Goal: Download file/media

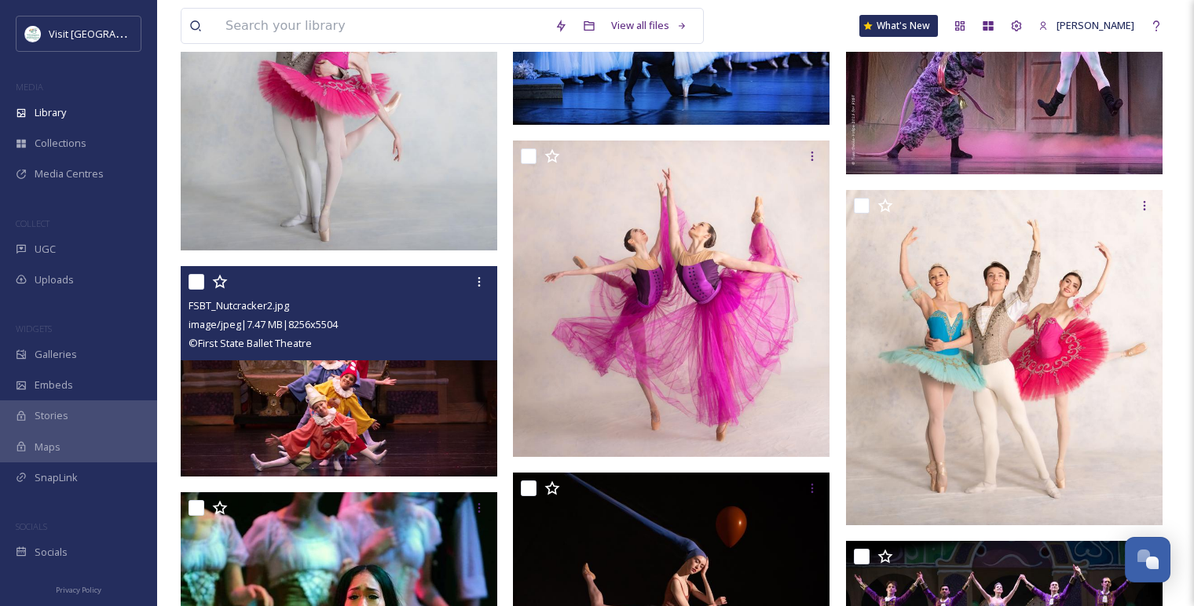
scroll to position [2444, 0]
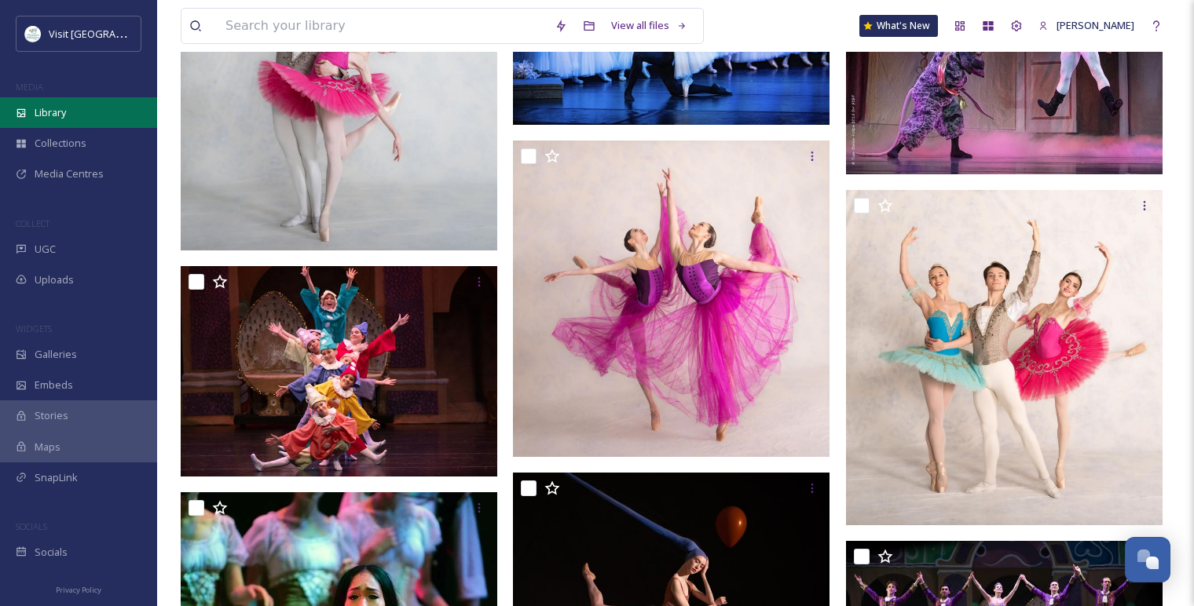
click at [75, 108] on div "Library" at bounding box center [78, 112] width 157 height 31
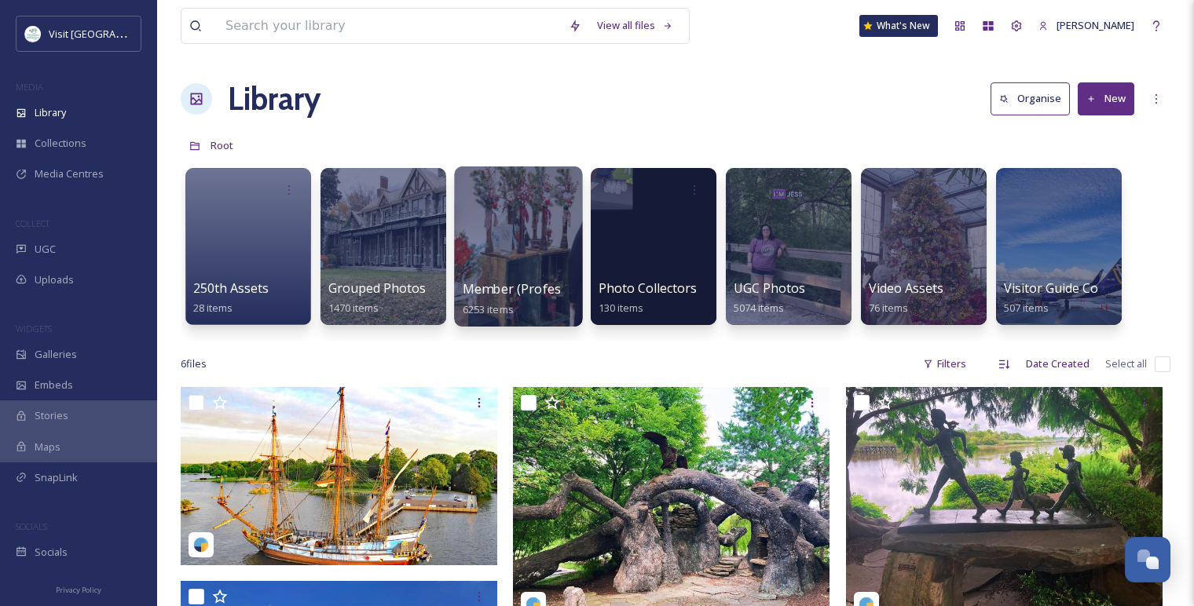
click at [511, 229] on div at bounding box center [518, 247] width 128 height 160
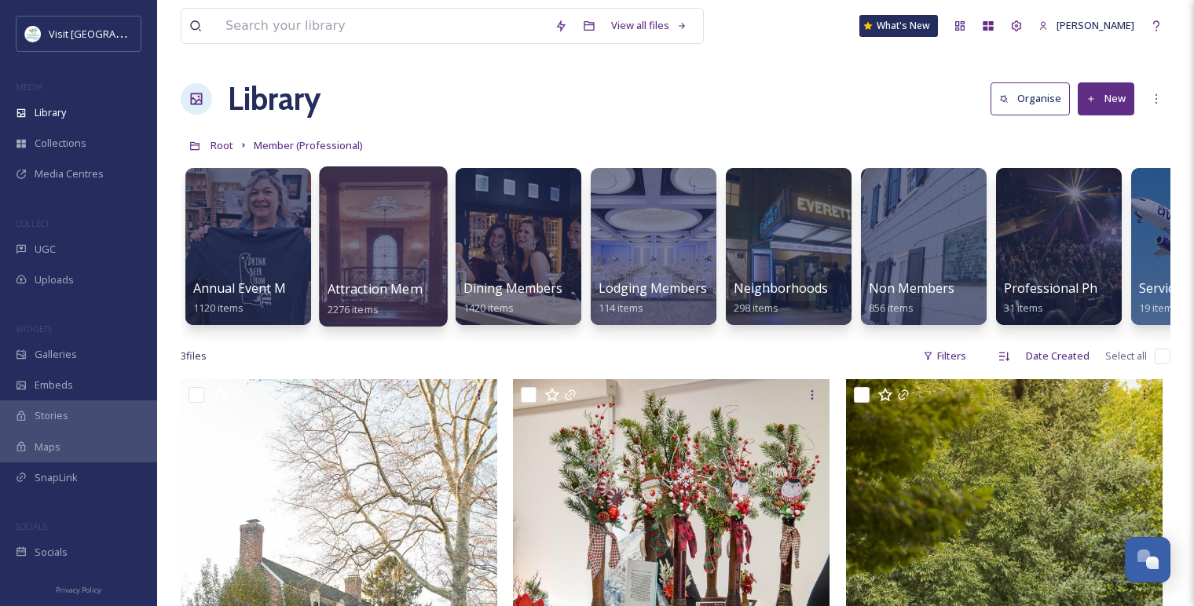
click at [386, 241] on div at bounding box center [383, 247] width 128 height 160
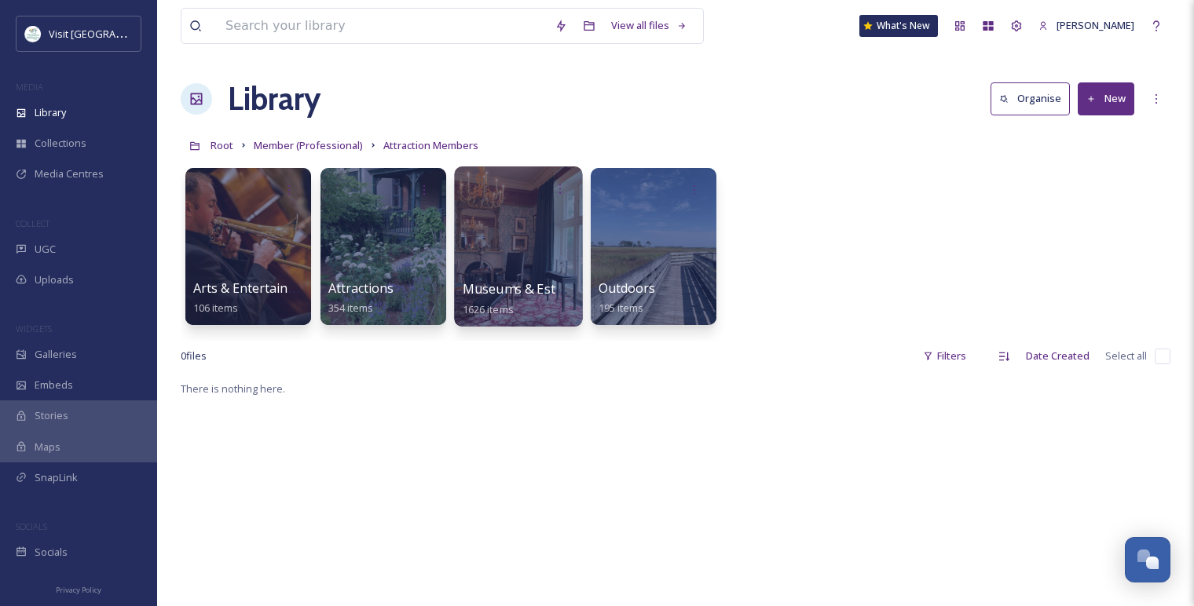
click at [503, 240] on div at bounding box center [518, 247] width 128 height 160
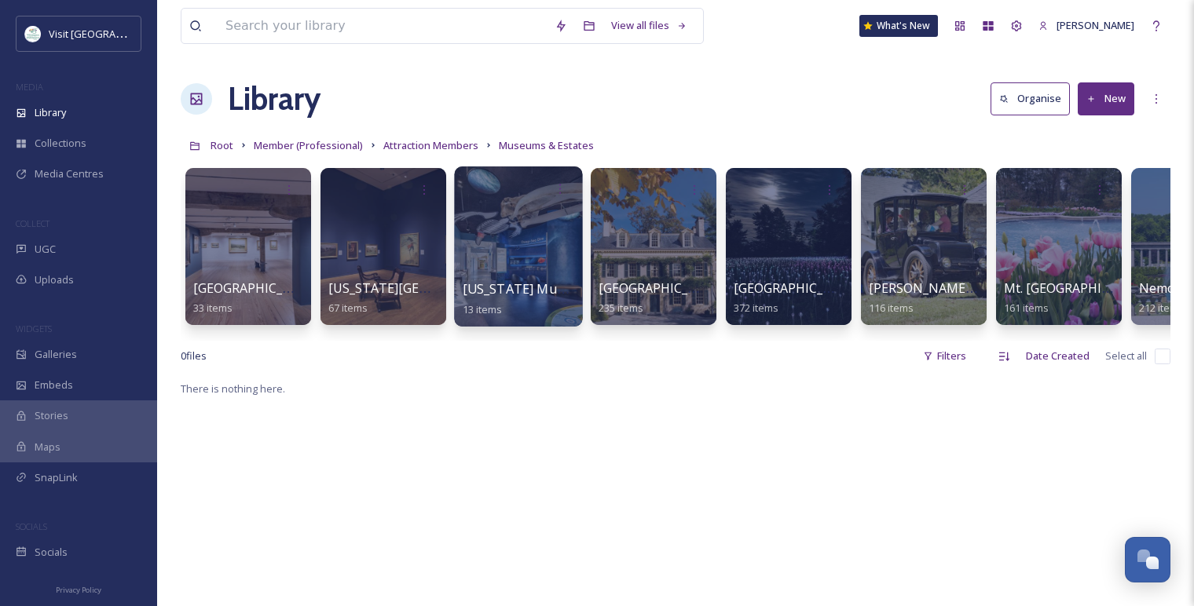
click at [504, 245] on div at bounding box center [518, 247] width 128 height 160
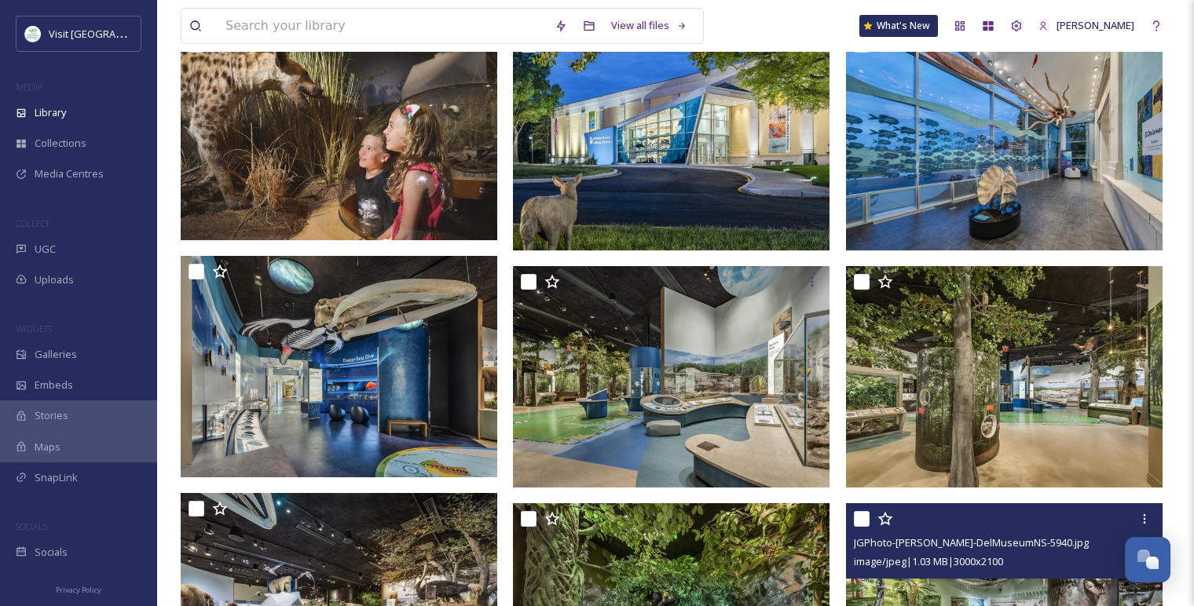
scroll to position [85, 0]
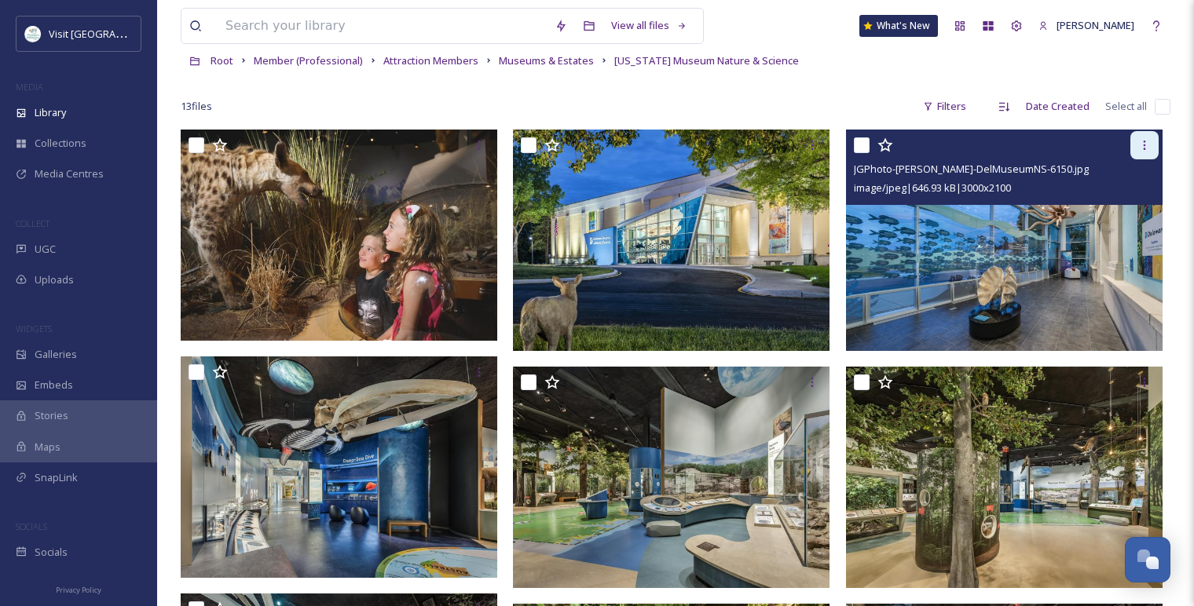
click at [1144, 149] on icon at bounding box center [1145, 145] width 2 height 9
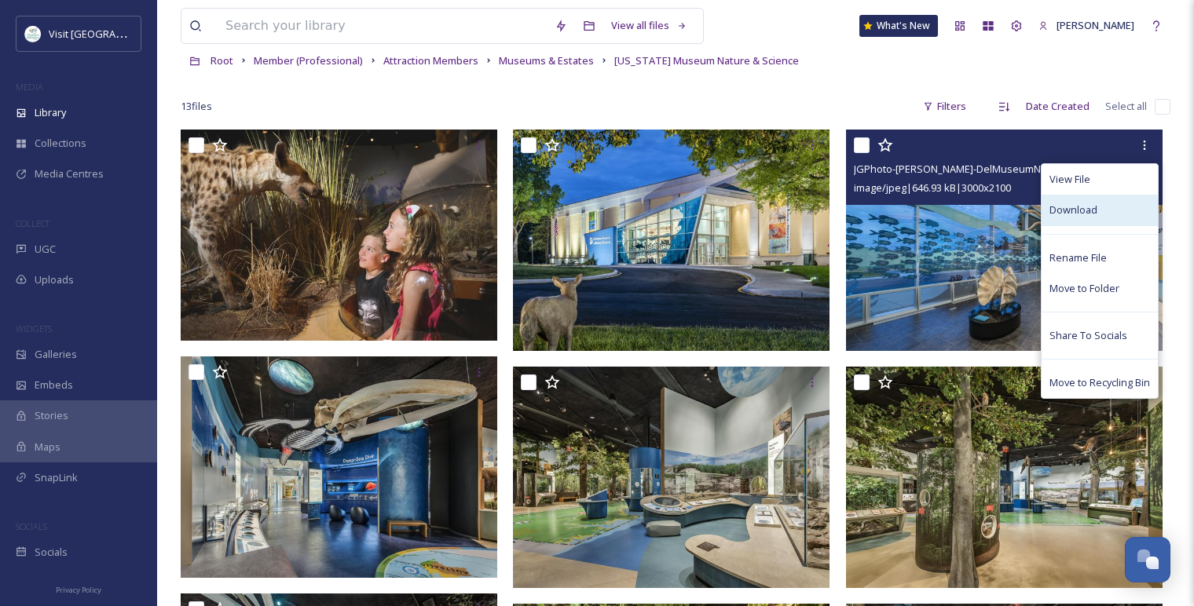
click at [1065, 214] on span "Download" at bounding box center [1073, 210] width 48 height 15
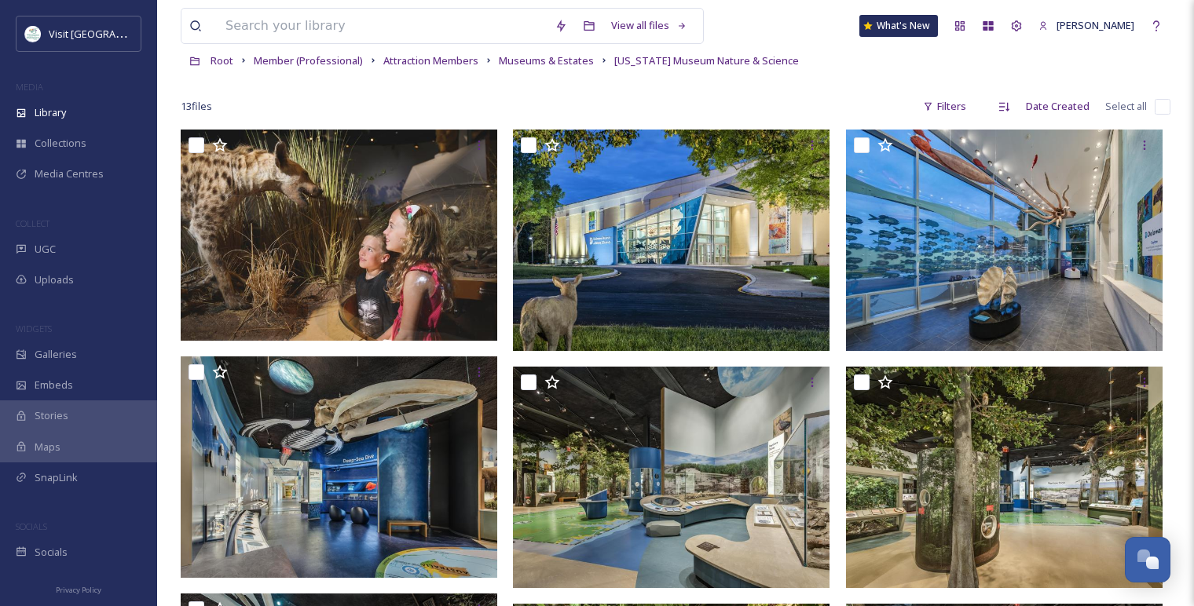
click at [574, 92] on div "13 file s Filters Date Created Select all" at bounding box center [676, 106] width 990 height 31
click at [445, 64] on span "Attraction Members" at bounding box center [430, 60] width 95 height 14
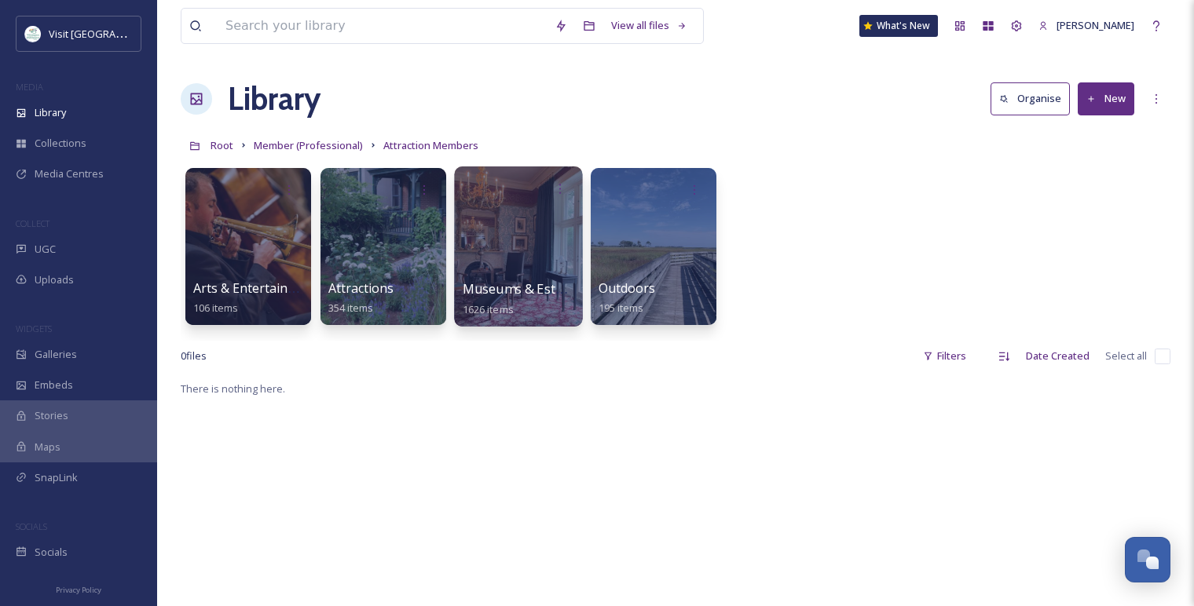
click at [505, 244] on div at bounding box center [518, 247] width 128 height 160
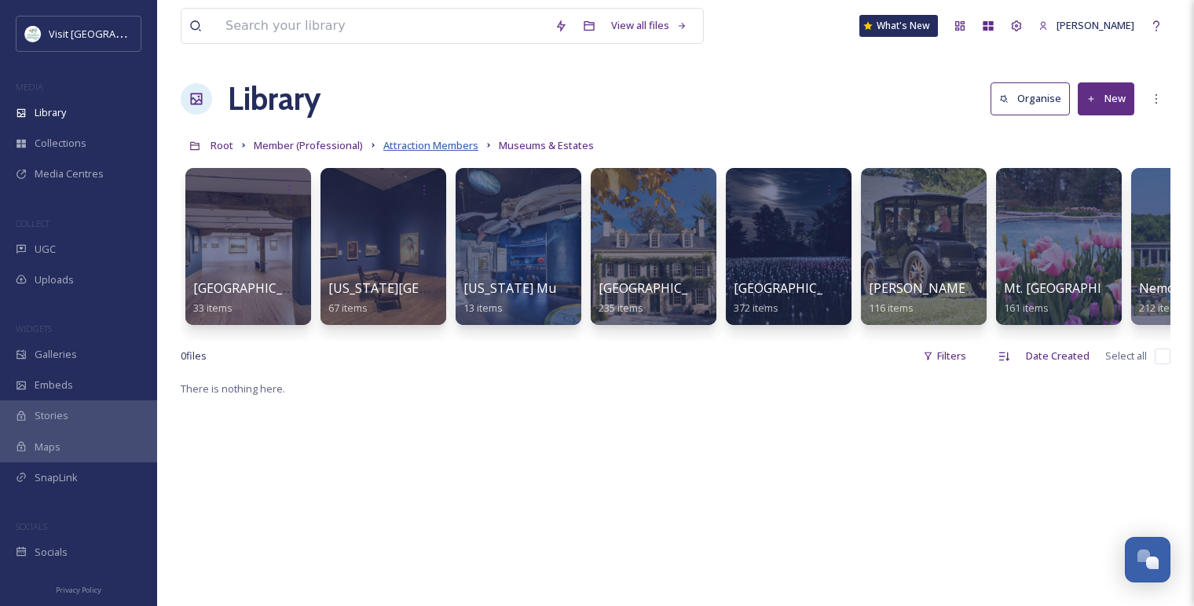
click at [440, 142] on span "Attraction Members" at bounding box center [430, 145] width 95 height 14
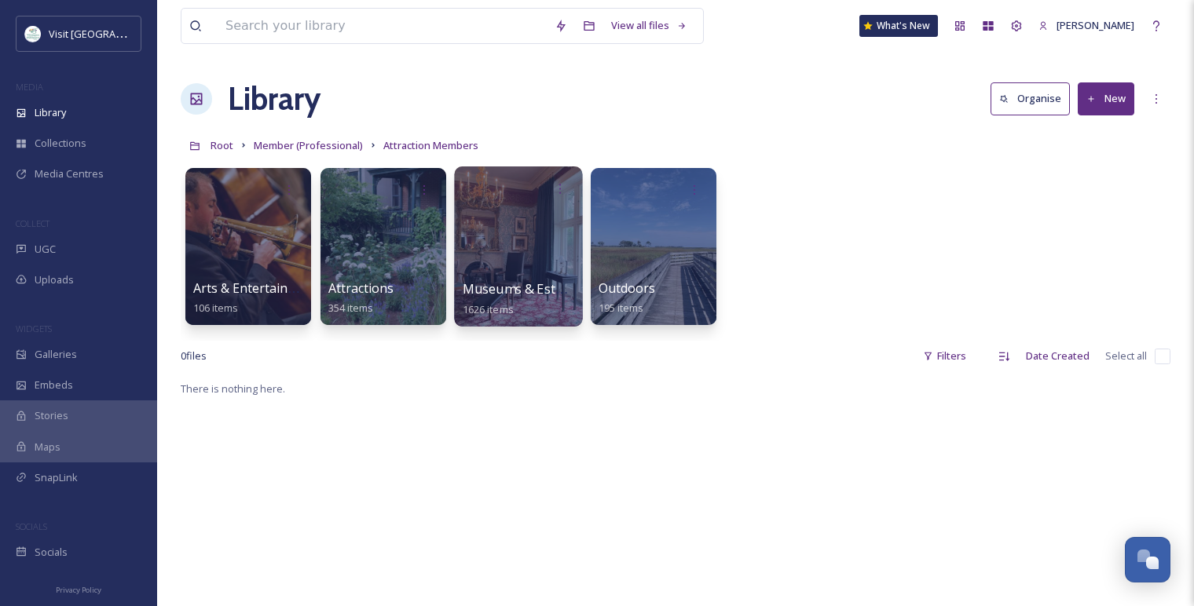
click at [540, 247] on div at bounding box center [518, 247] width 128 height 160
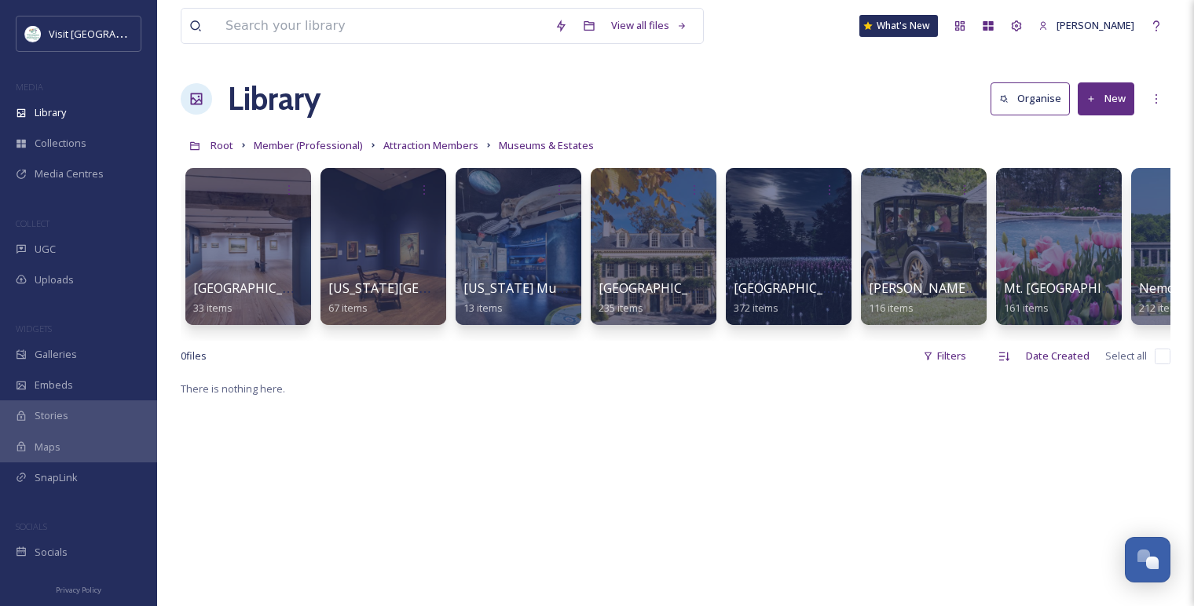
drag, startPoint x: 510, startPoint y: 341, endPoint x: 622, endPoint y: 350, distance: 112.7
click at [622, 341] on div "[GEOGRAPHIC_DATA] 33 items [US_STATE][GEOGRAPHIC_DATA] 67 items [US_STATE][GEOG…" at bounding box center [676, 250] width 990 height 181
click at [270, 146] on span "Member (Professional)" at bounding box center [308, 145] width 109 height 14
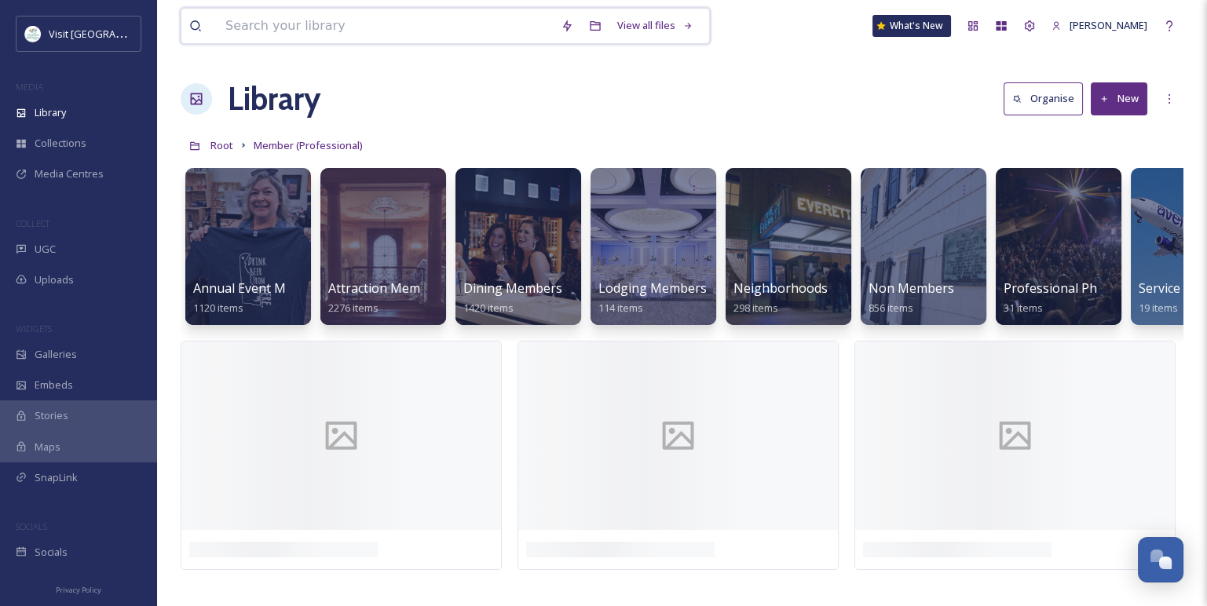
click at [261, 34] on input at bounding box center [385, 26] width 335 height 35
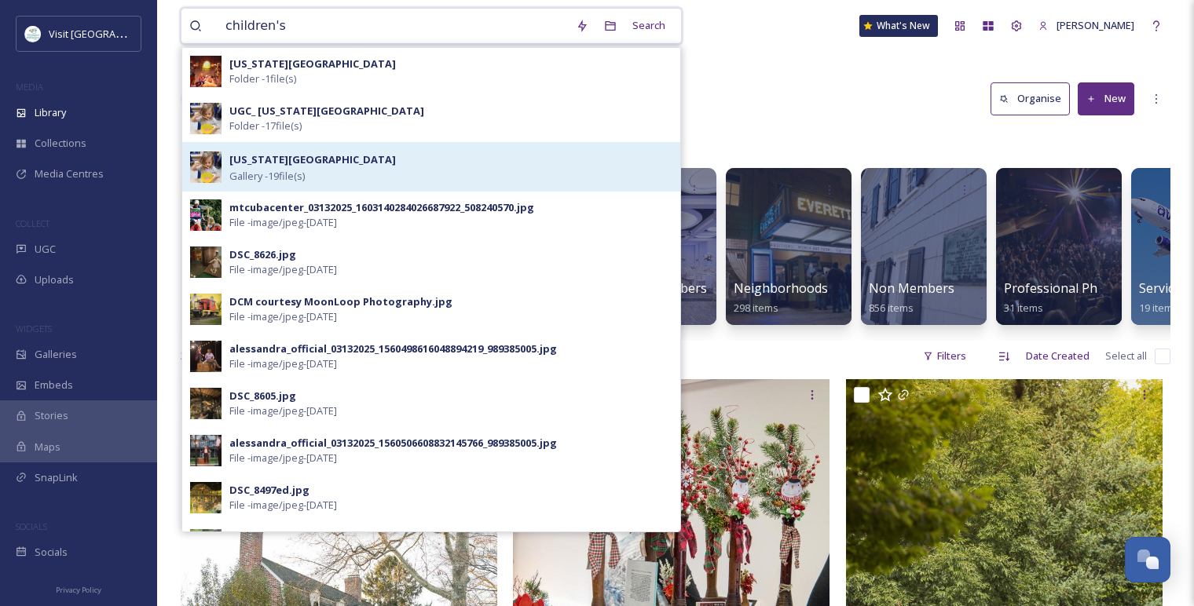
type input "children's"
click at [286, 156] on strong "[US_STATE][GEOGRAPHIC_DATA]" at bounding box center [312, 159] width 167 height 14
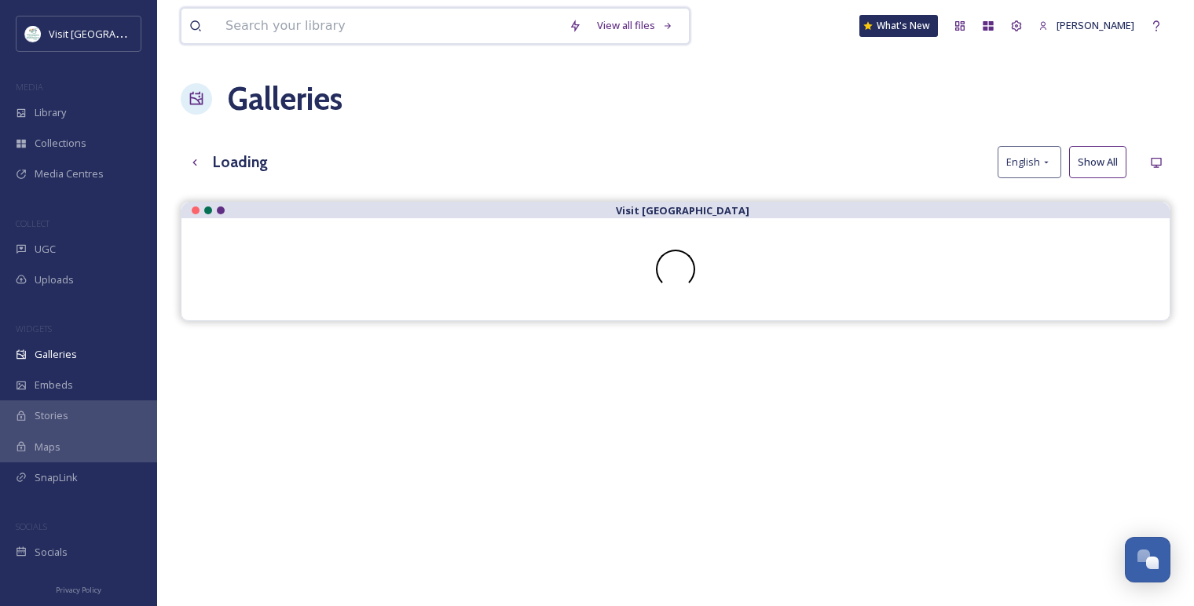
click at [263, 38] on input at bounding box center [389, 26] width 343 height 35
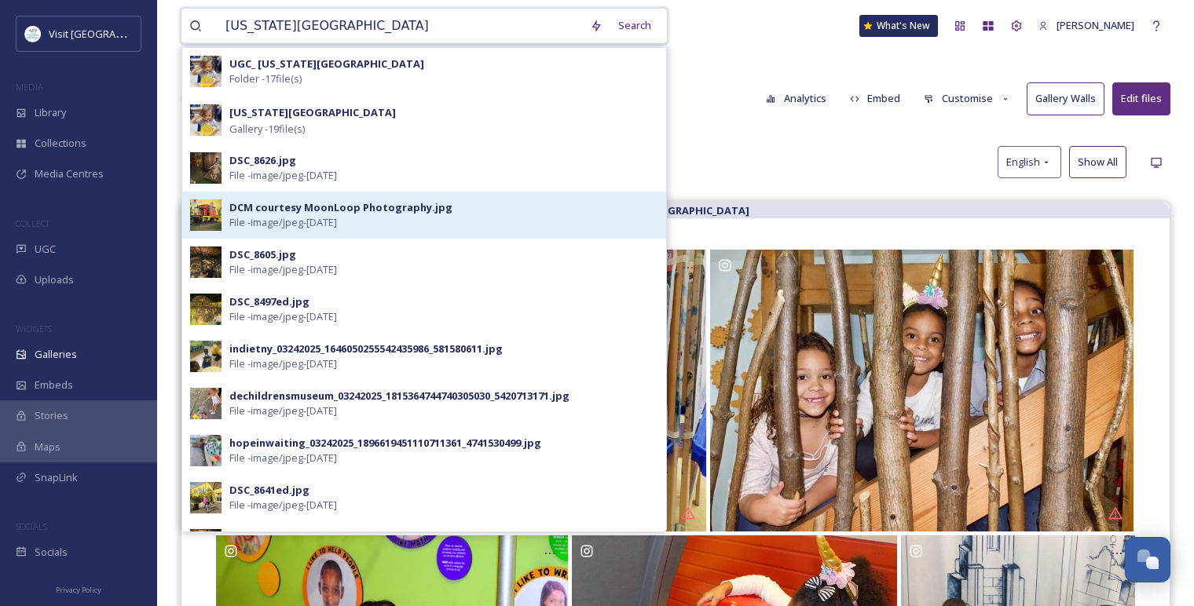
type input "[US_STATE][GEOGRAPHIC_DATA]"
click at [337, 216] on span "File - image/jpeg - [DATE]" at bounding box center [283, 222] width 108 height 15
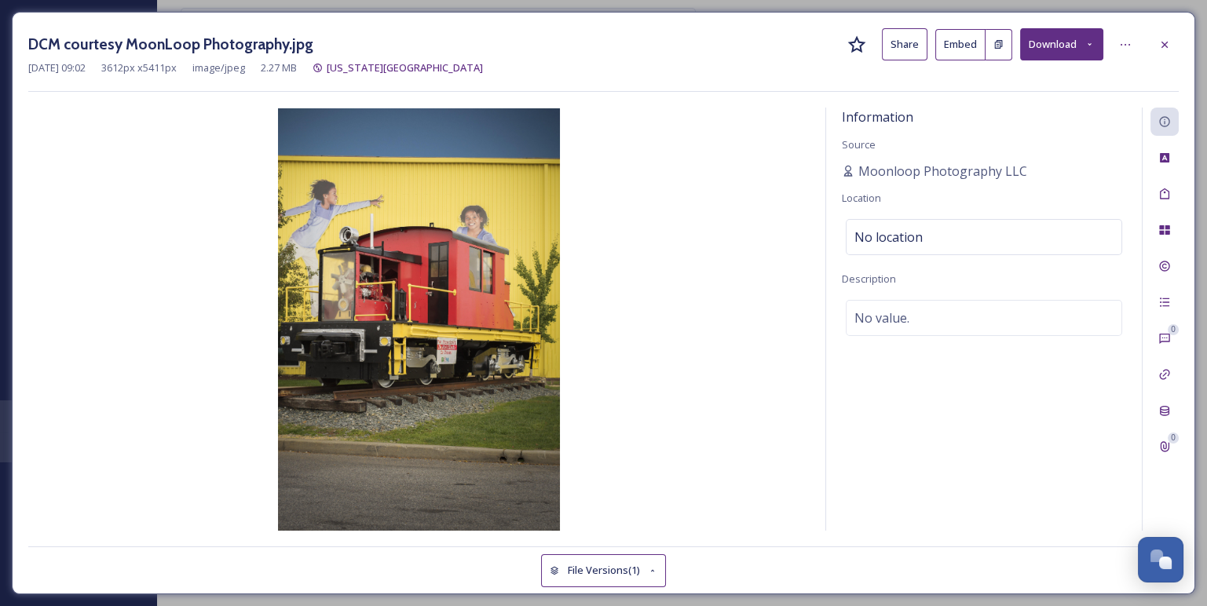
click at [1042, 40] on button "Download" at bounding box center [1061, 44] width 83 height 32
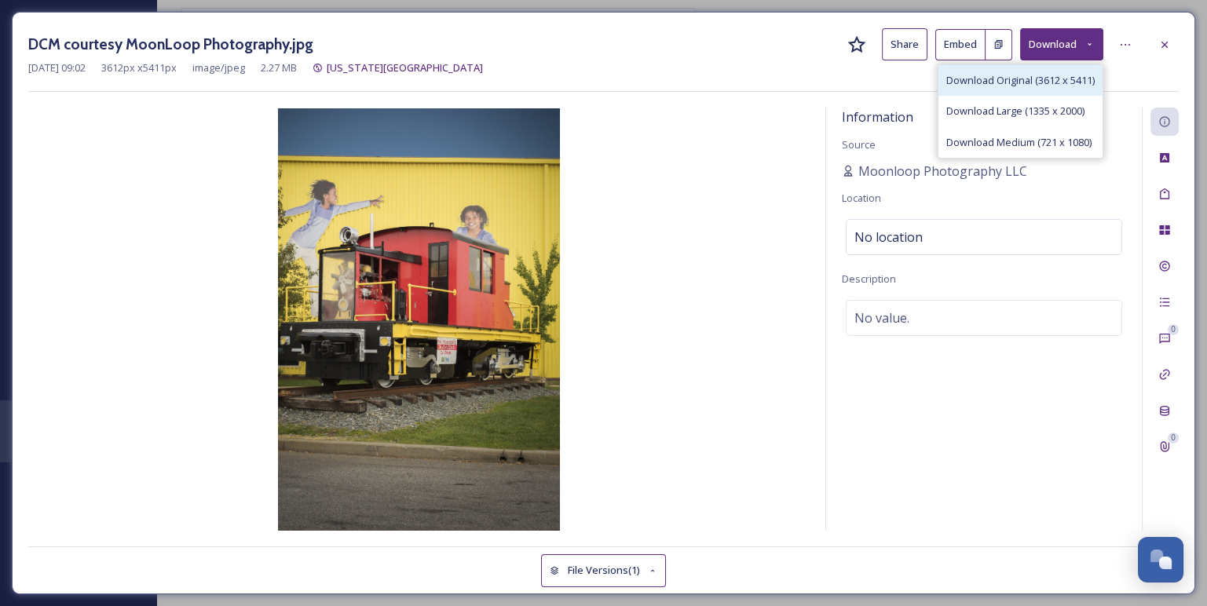
click at [979, 78] on span "Download Original (3612 x 5411)" at bounding box center [1021, 80] width 148 height 15
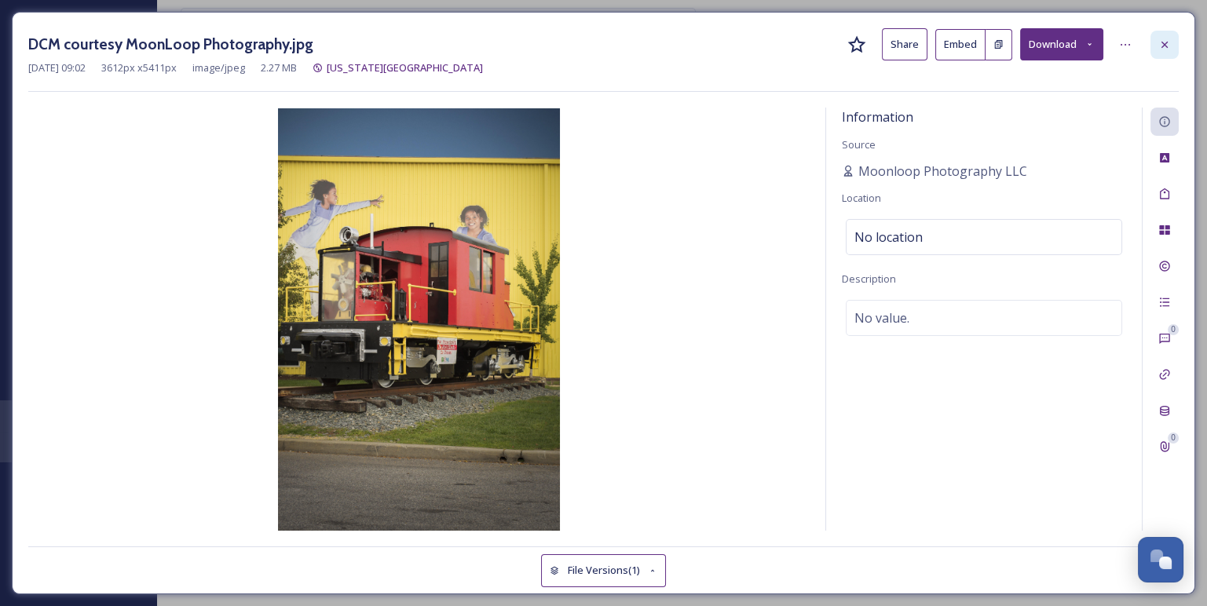
click at [1165, 42] on icon at bounding box center [1165, 44] width 6 height 6
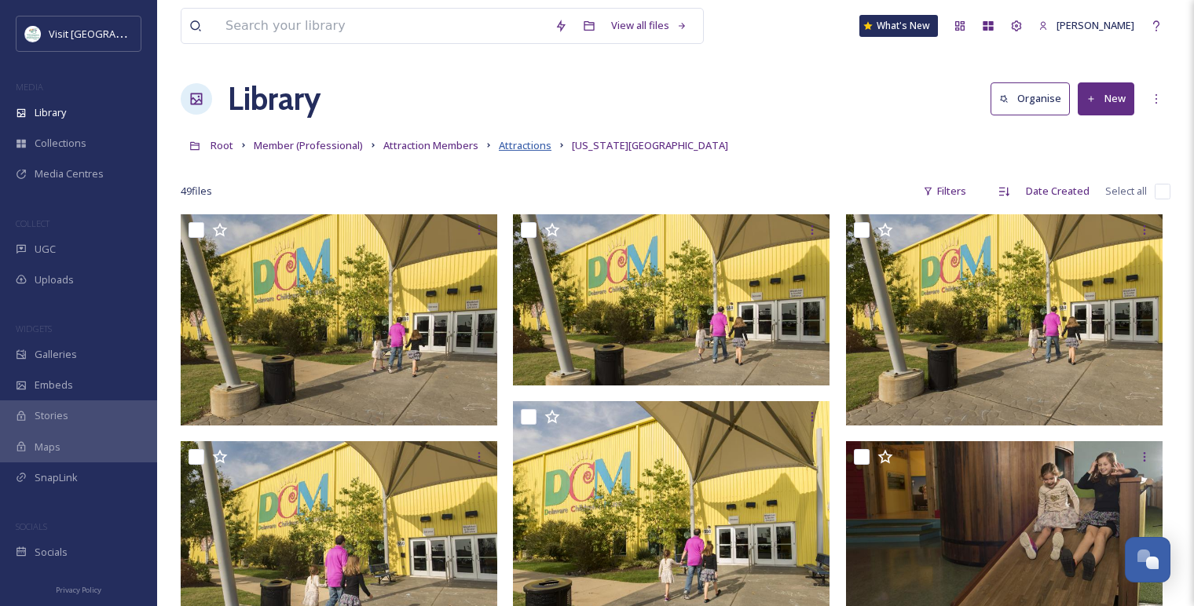
click at [528, 151] on span "Attractions" at bounding box center [525, 145] width 53 height 14
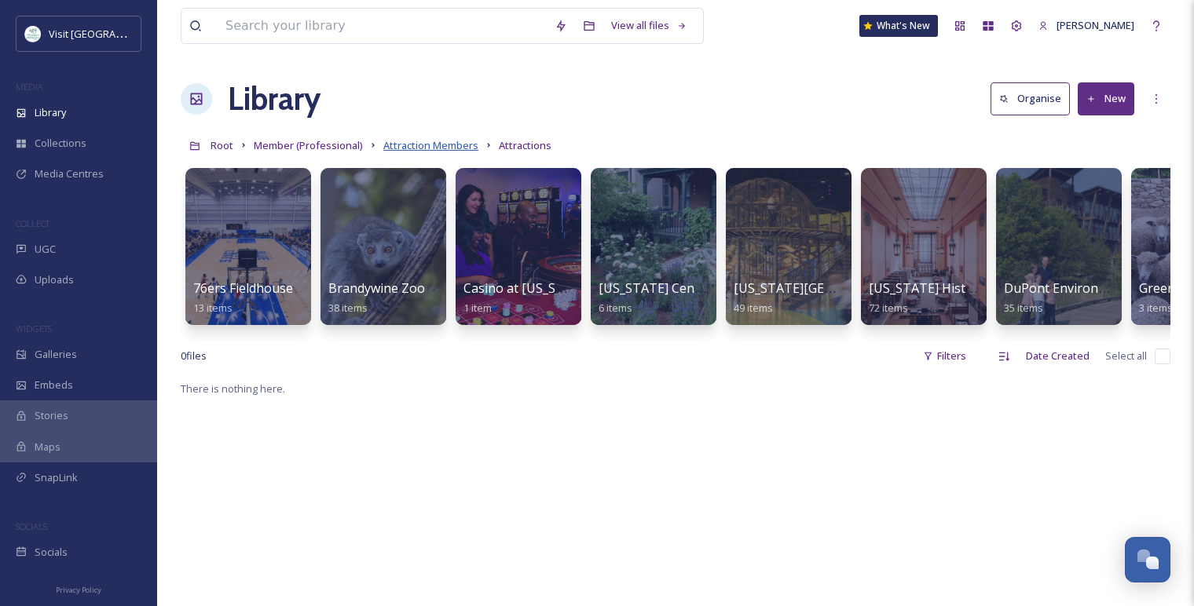
click at [444, 146] on span "Attraction Members" at bounding box center [430, 145] width 95 height 14
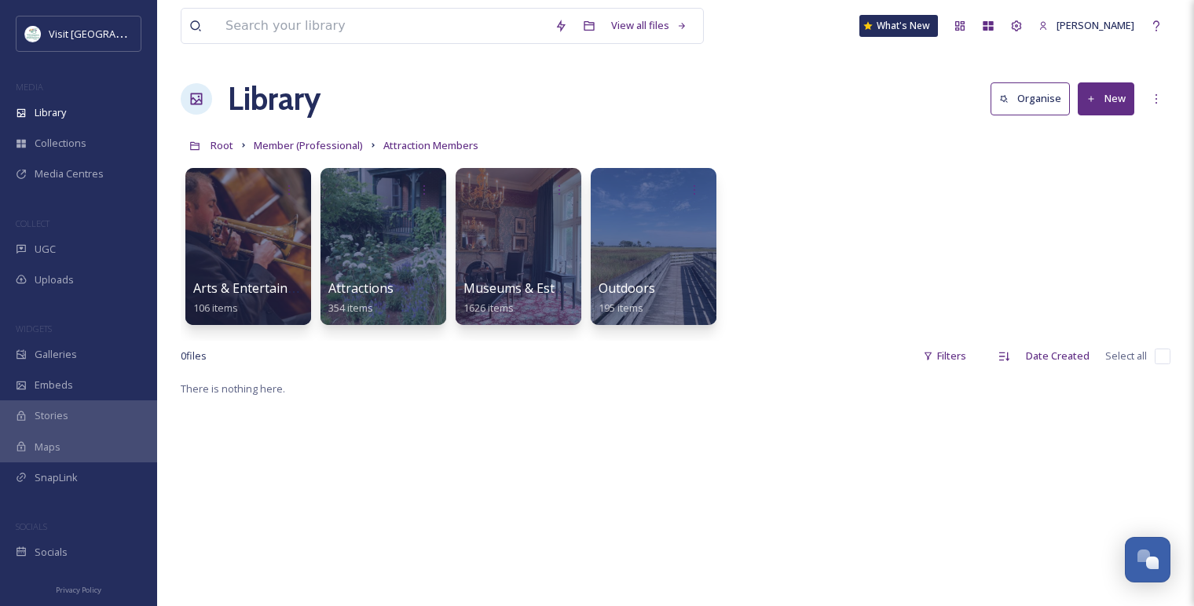
click at [575, 105] on div "Library Organise New" at bounding box center [676, 98] width 990 height 47
click at [329, 148] on span "Member (Professional)" at bounding box center [308, 145] width 109 height 14
